Goal: Task Accomplishment & Management: Manage account settings

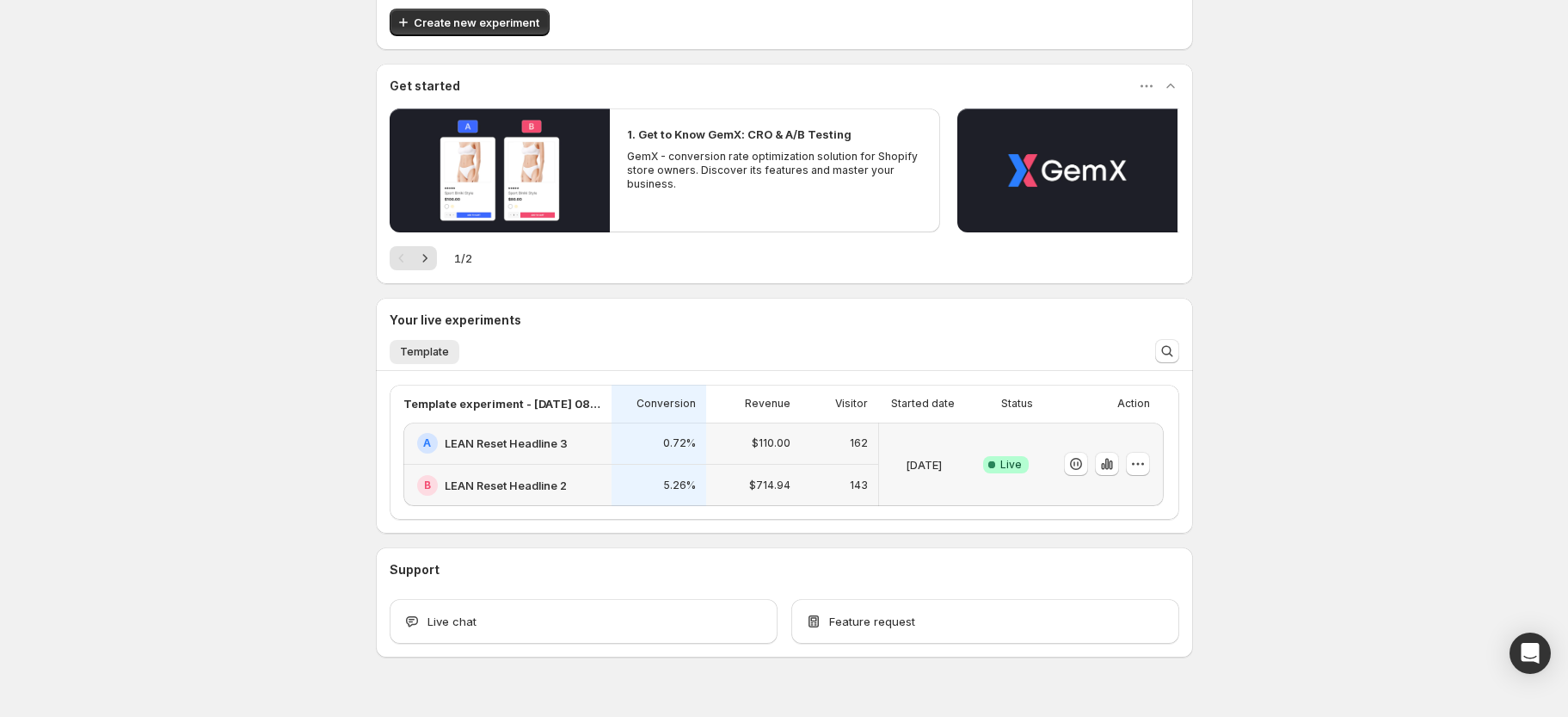
scroll to position [127, 0]
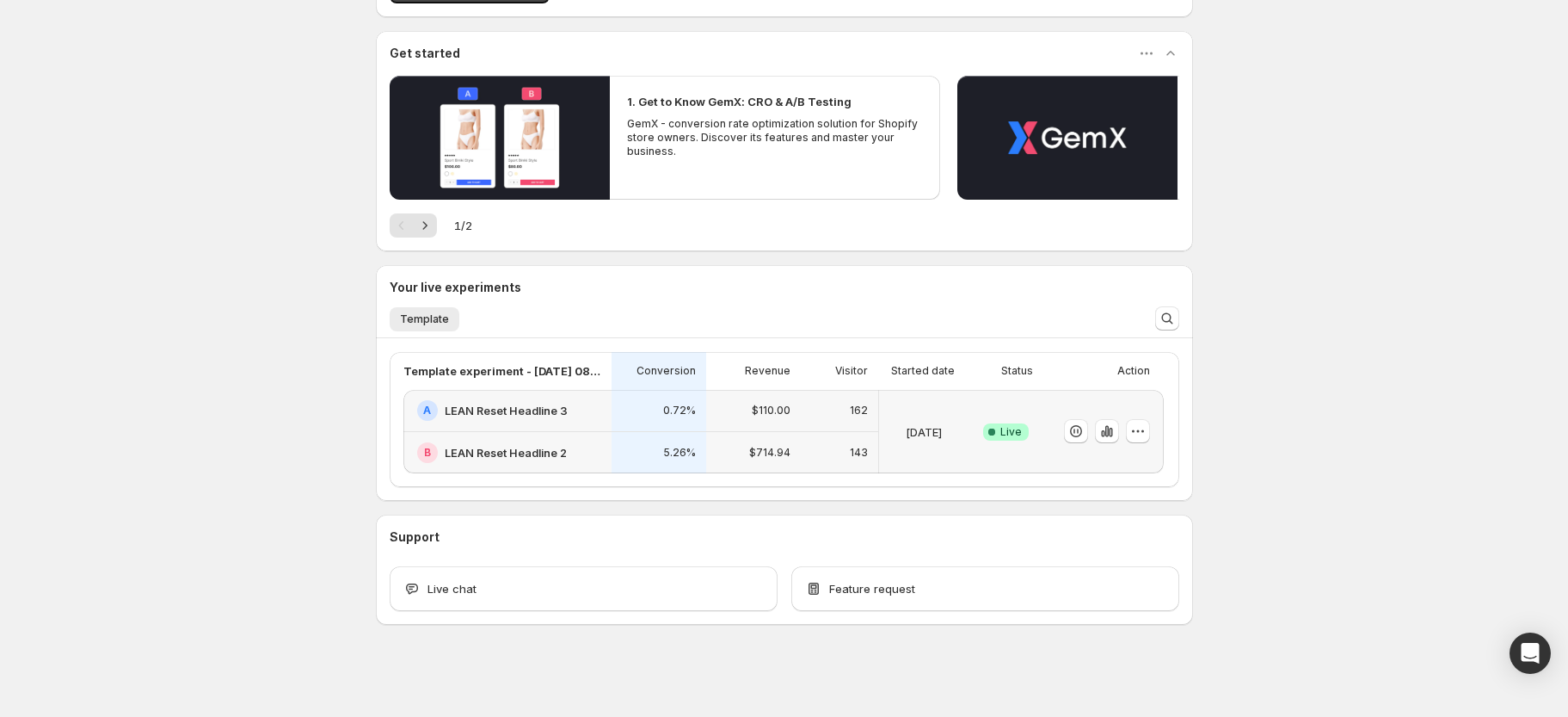
click at [517, 455] on h2 "LEAN Reset Headline 2" at bounding box center [506, 453] width 123 height 17
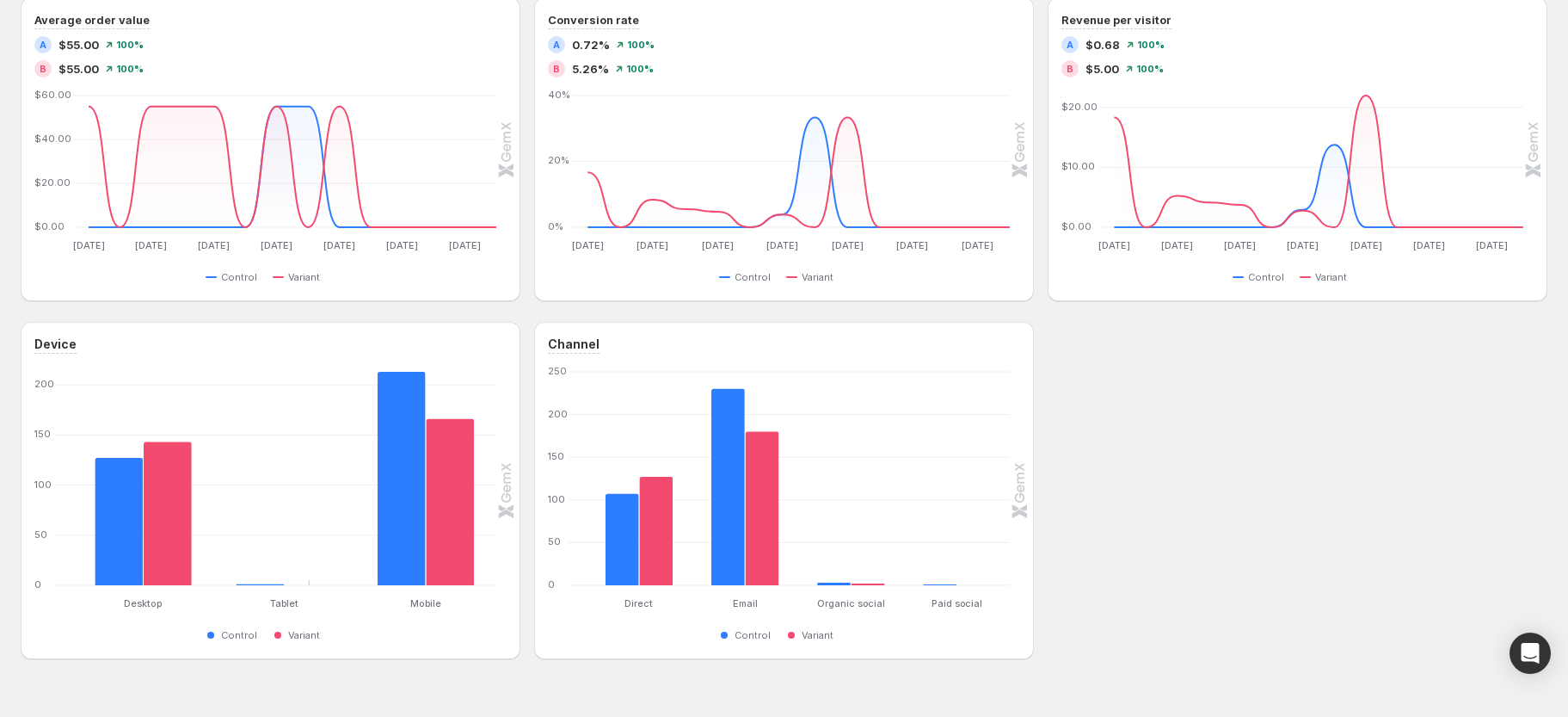
scroll to position [806, 0]
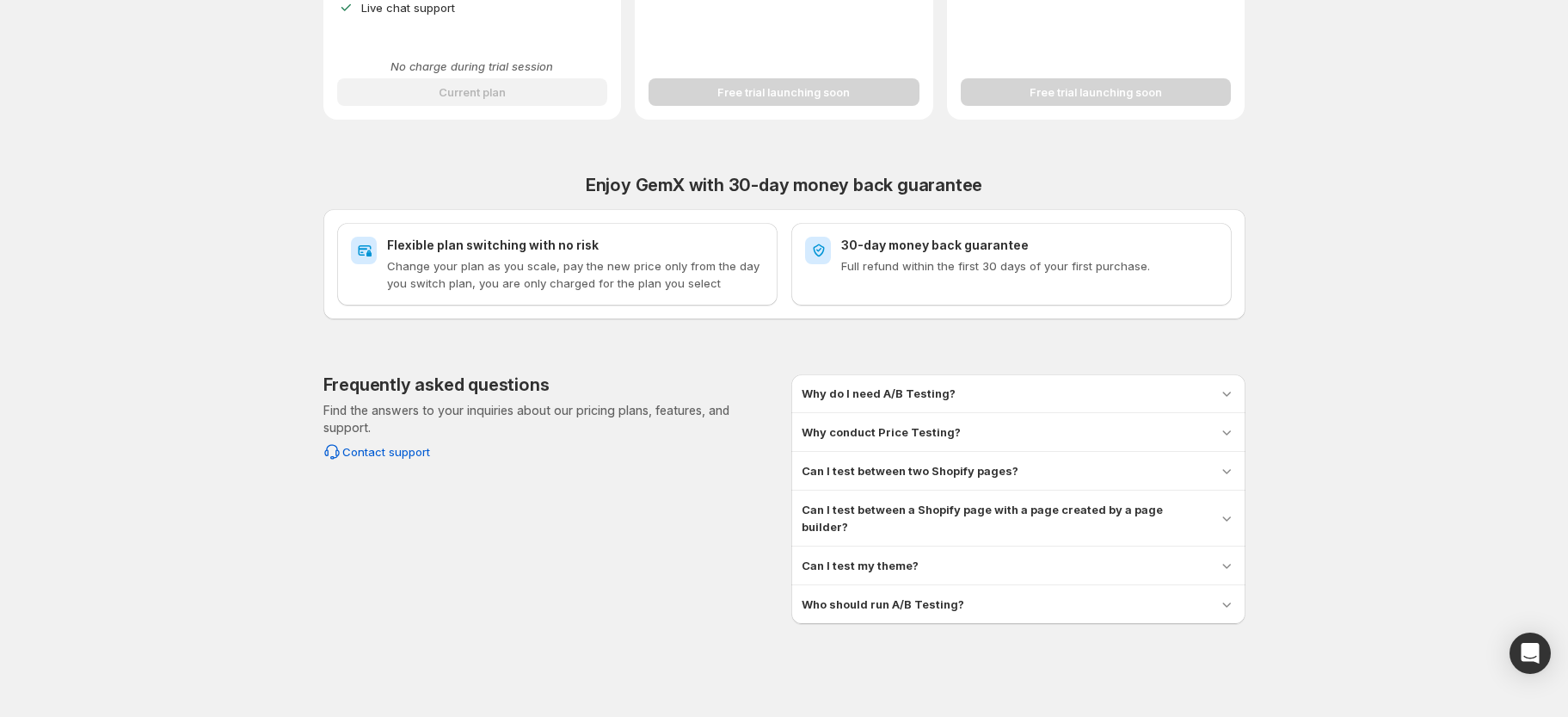
scroll to position [583, 0]
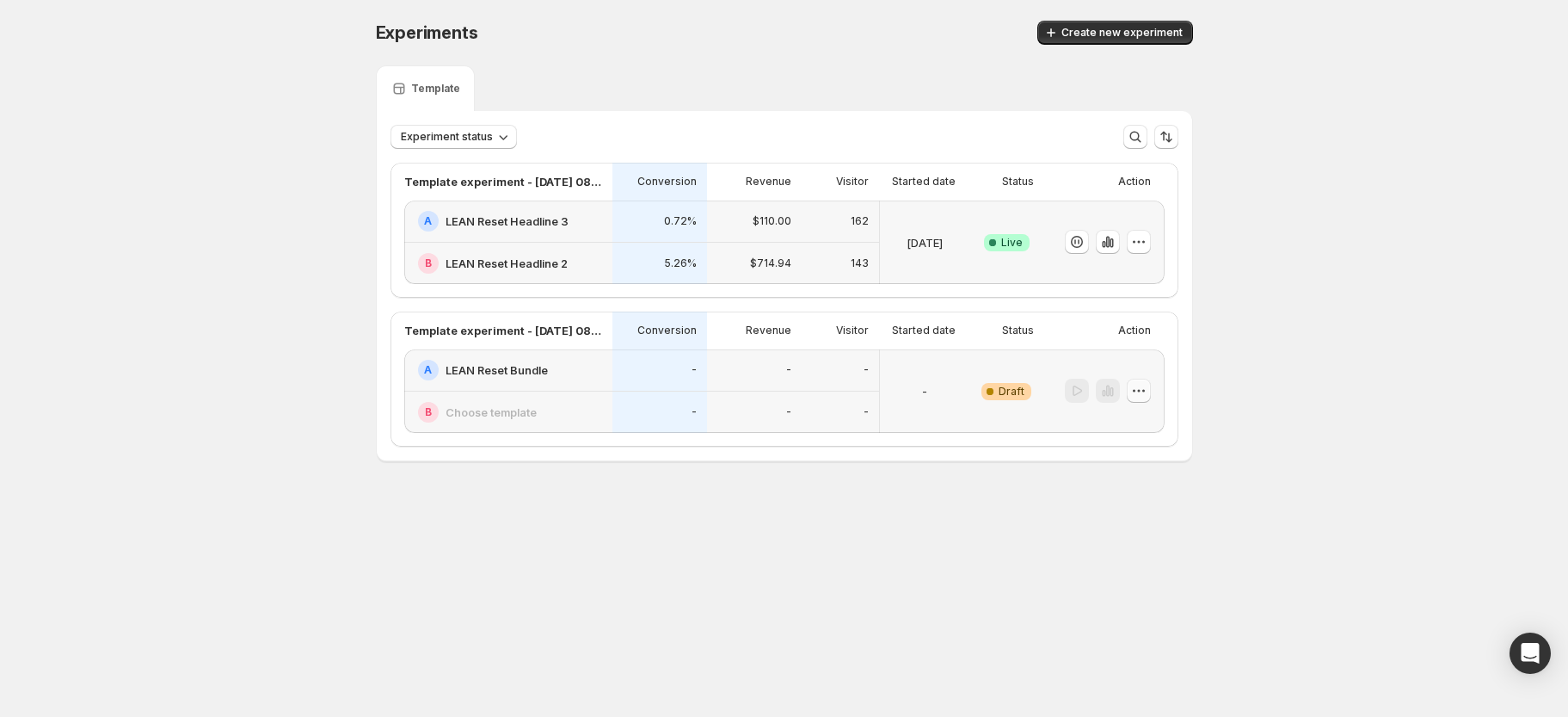
click at [1142, 392] on icon "button" at bounding box center [1138, 391] width 17 height 17
click at [1124, 513] on span "Delete" at bounding box center [1125, 513] width 35 height 14
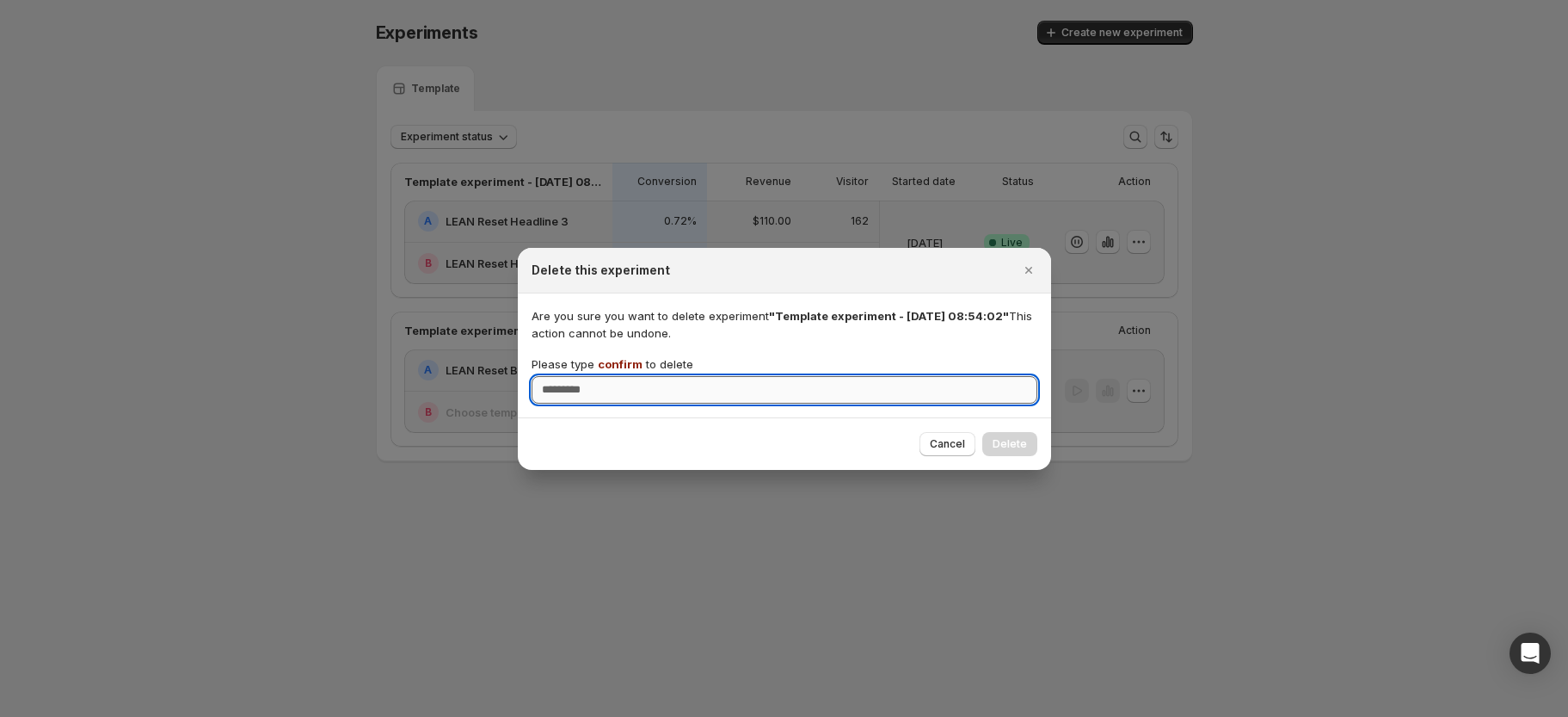
click at [710, 386] on input "Please type confirm to delete" at bounding box center [784, 390] width 506 height 27
type input "*******"
